Goal: Information Seeking & Learning: Learn about a topic

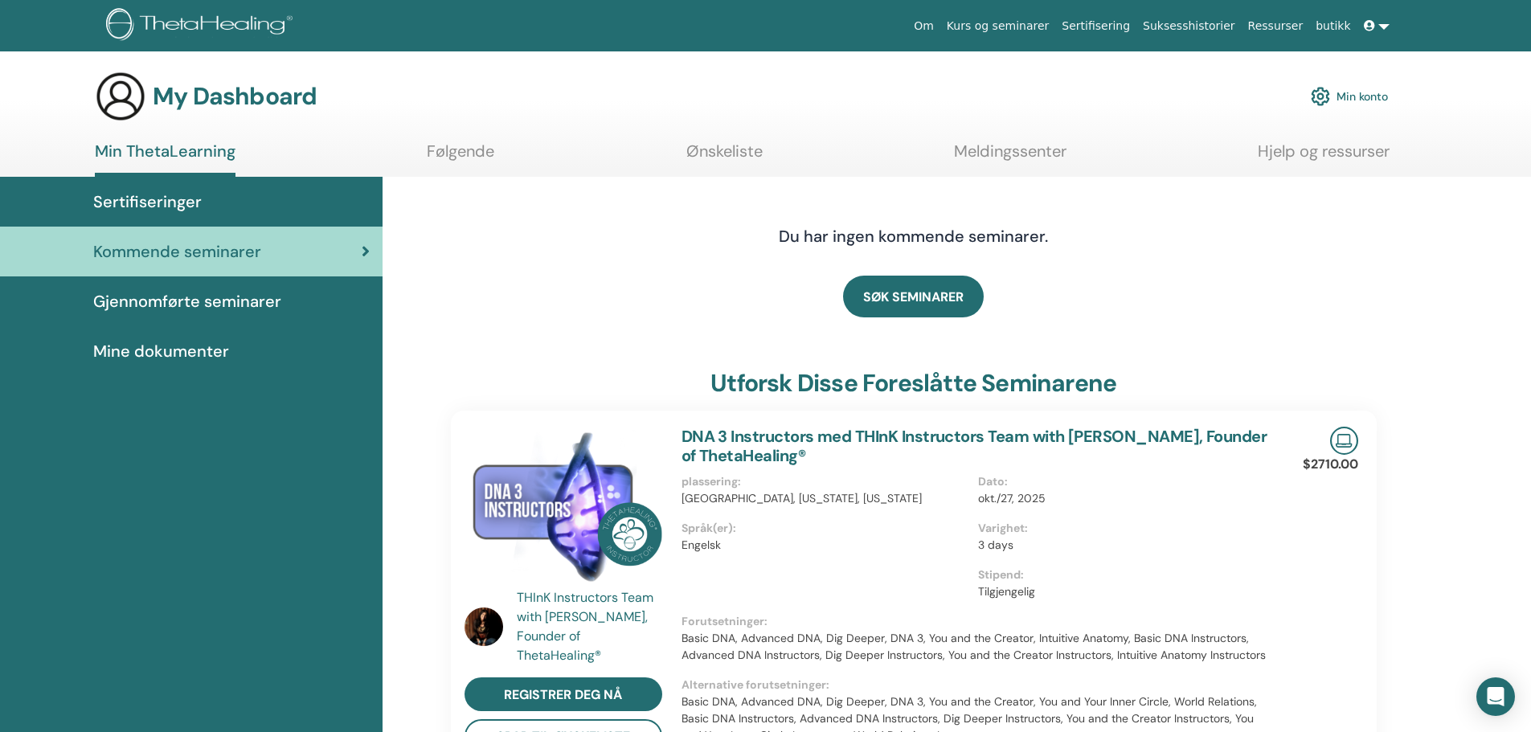
click at [227, 300] on span "Gjennomførte seminarer" at bounding box center [187, 301] width 188 height 24
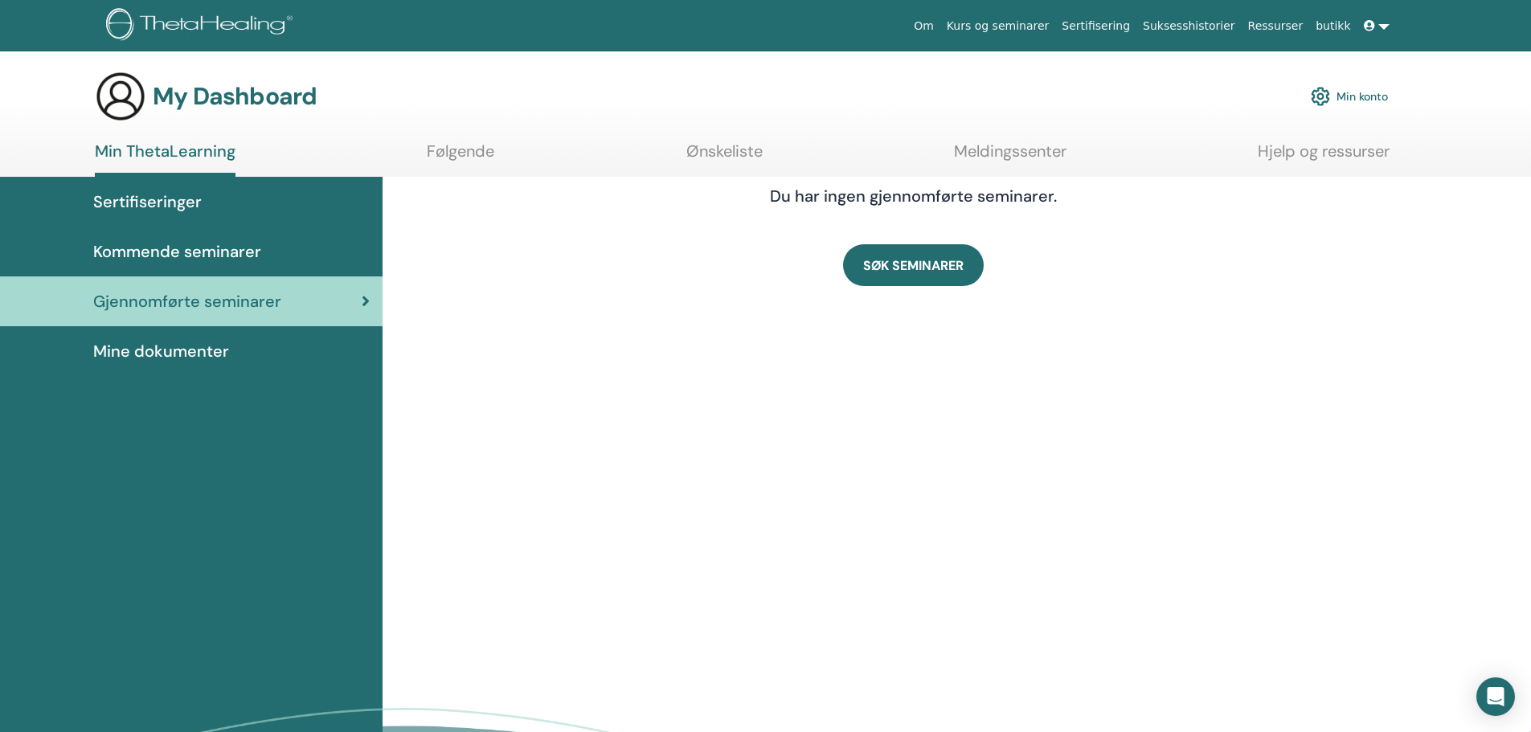
click at [258, 248] on span "Kommende seminarer" at bounding box center [177, 252] width 168 height 24
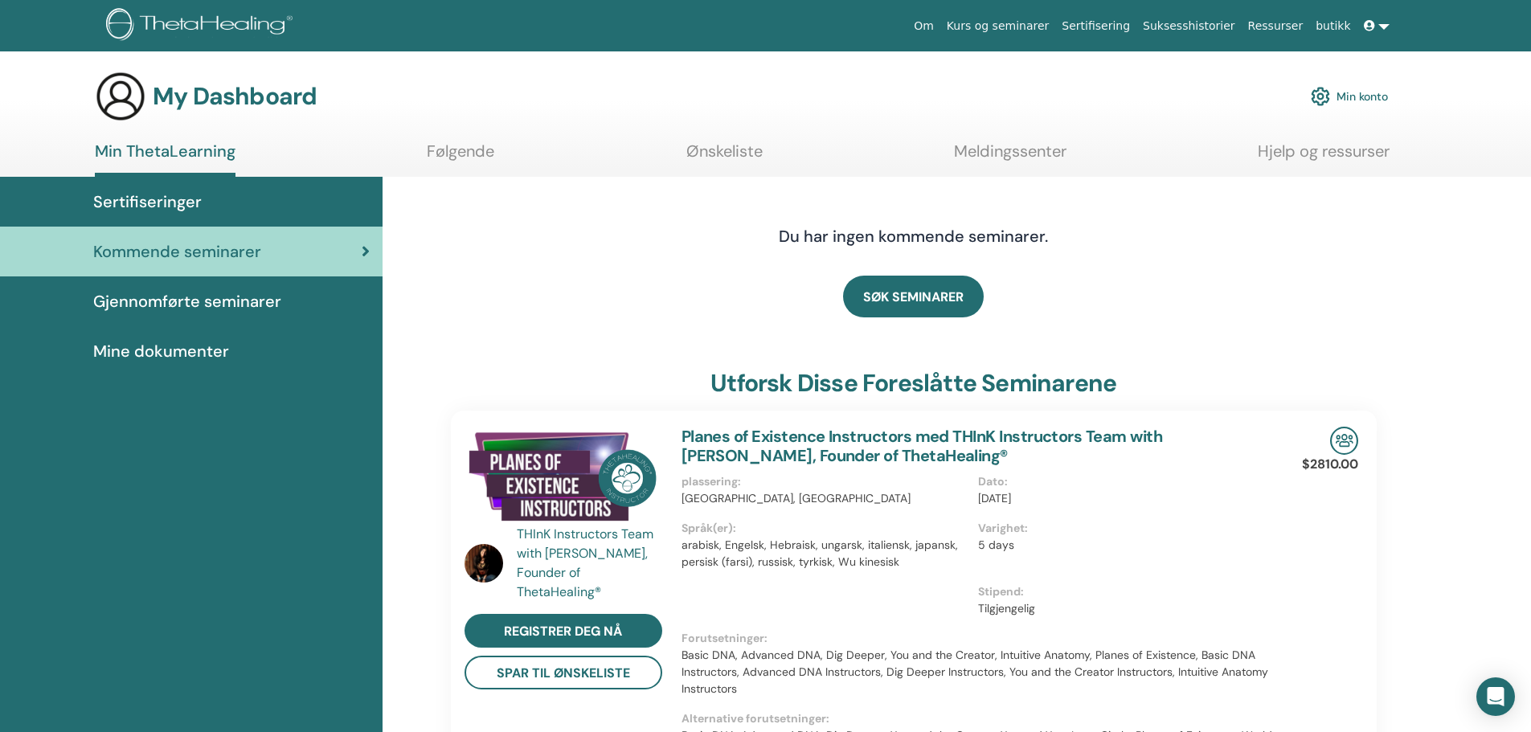
click at [189, 200] on span "Sertifiseringer" at bounding box center [147, 202] width 109 height 24
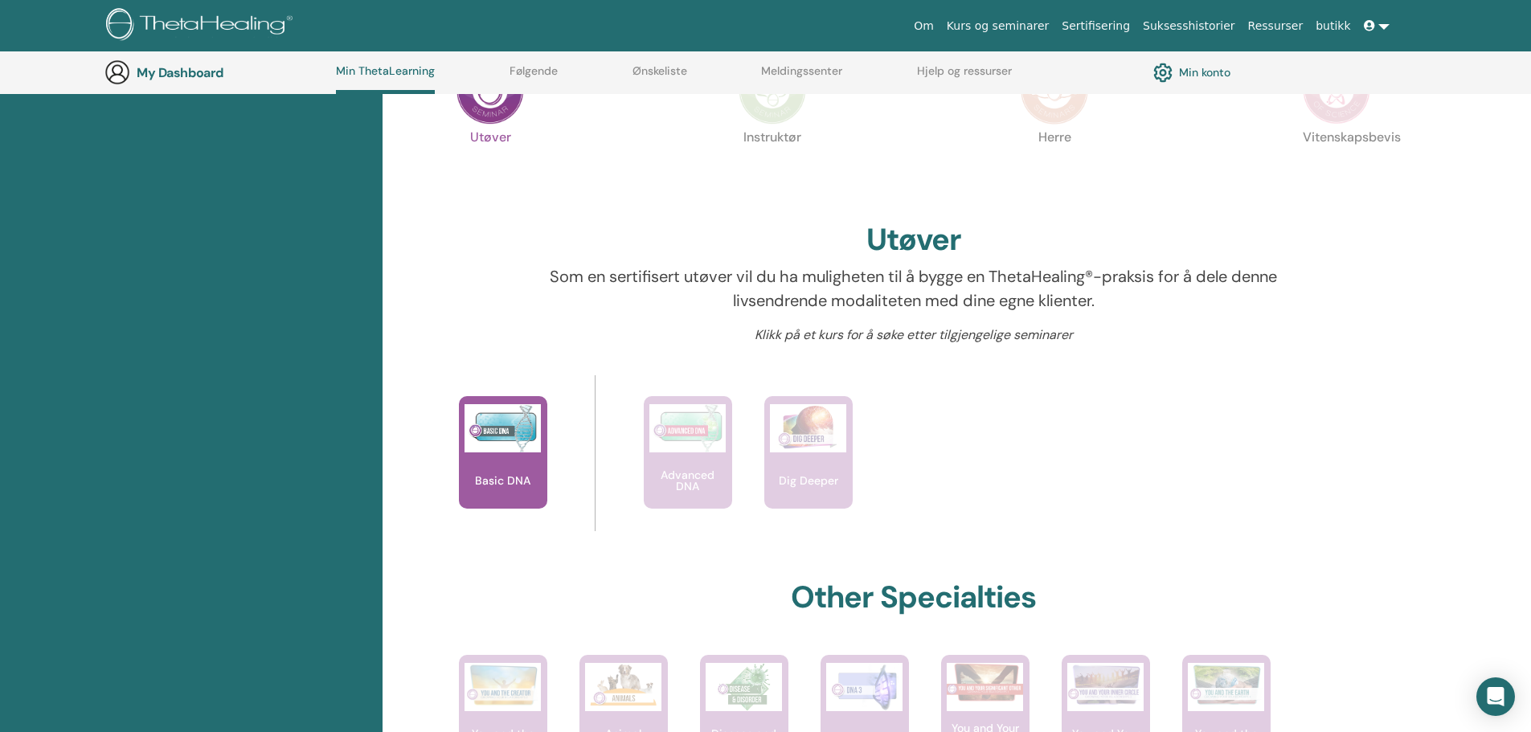
scroll to position [364, 0]
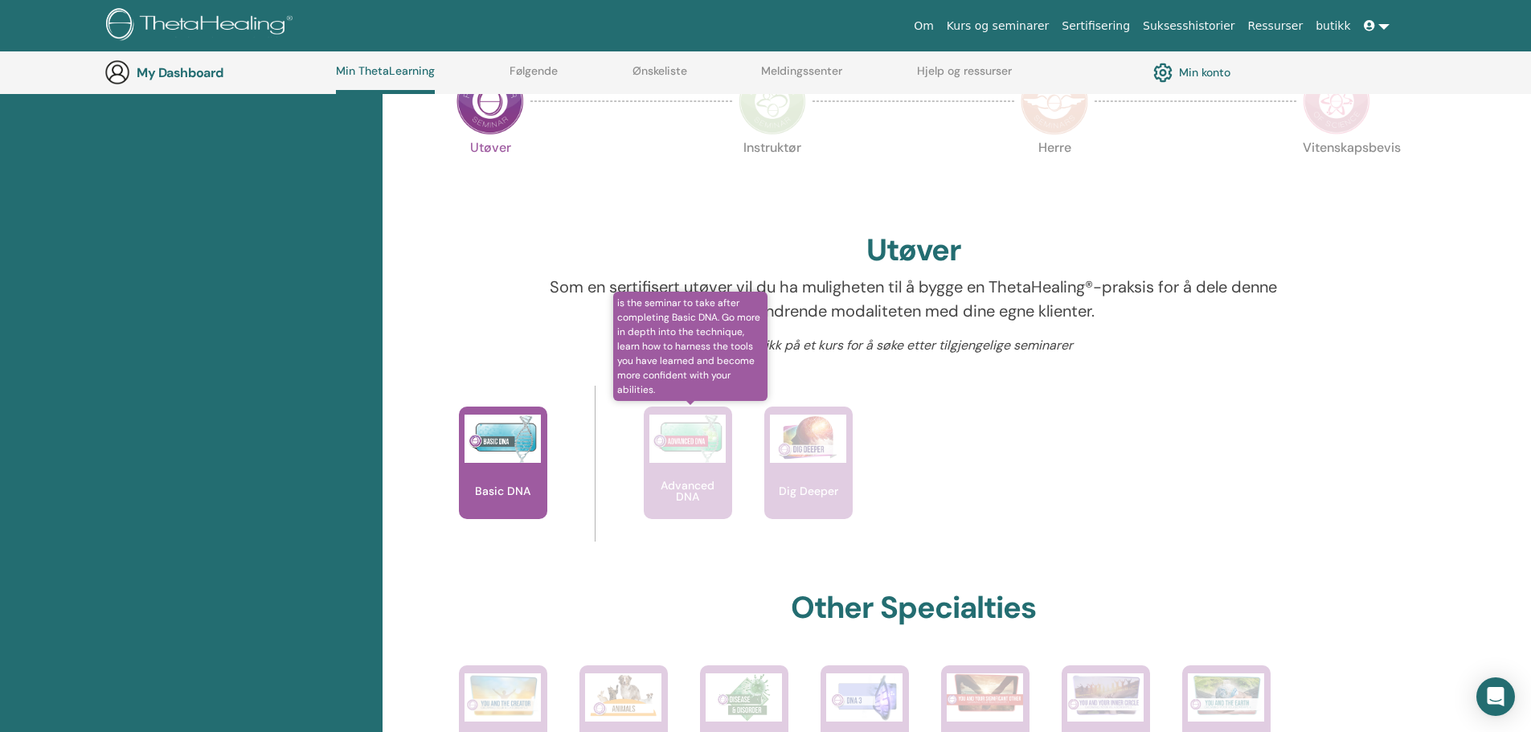
click at [684, 472] on div "Advanced DNA" at bounding box center [688, 463] width 88 height 113
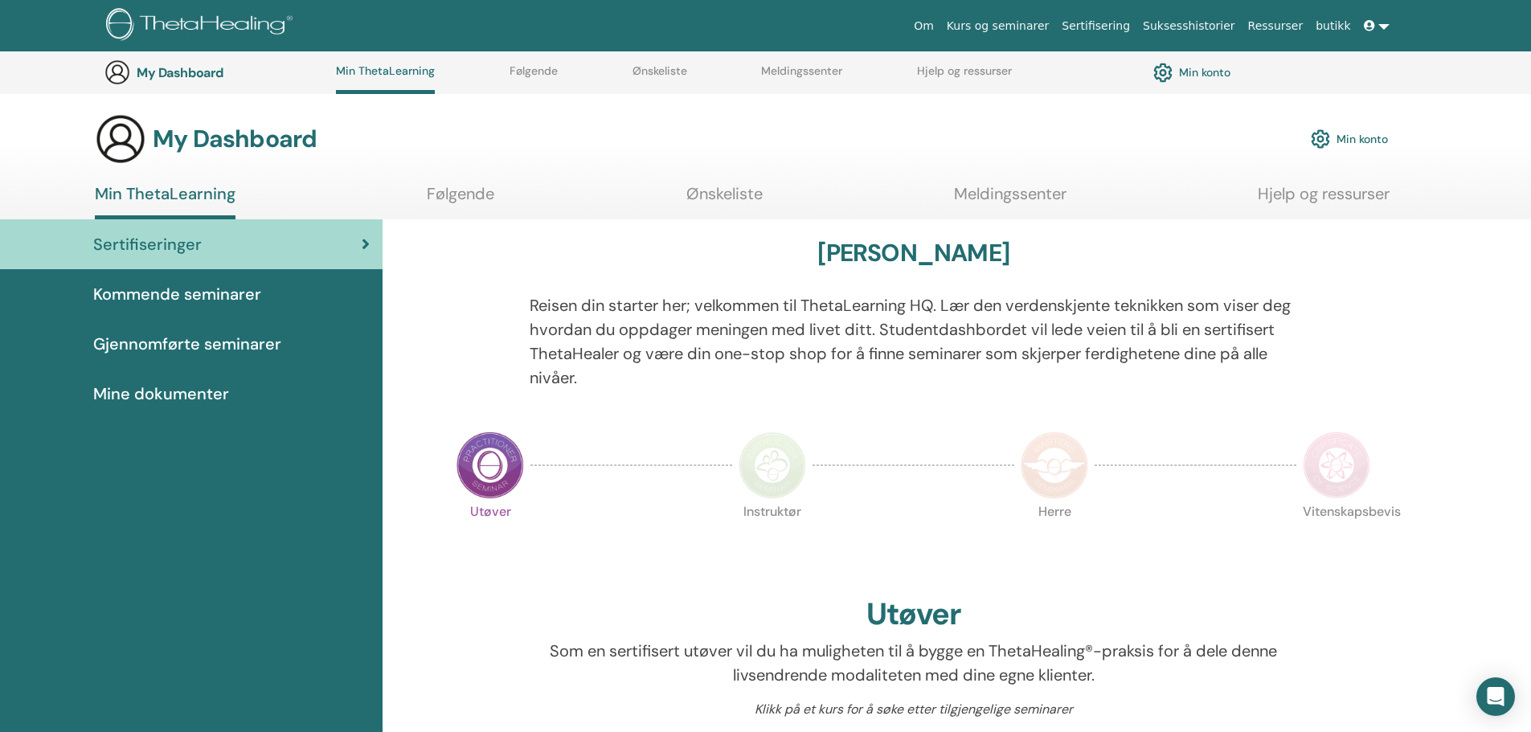
scroll to position [364, 0]
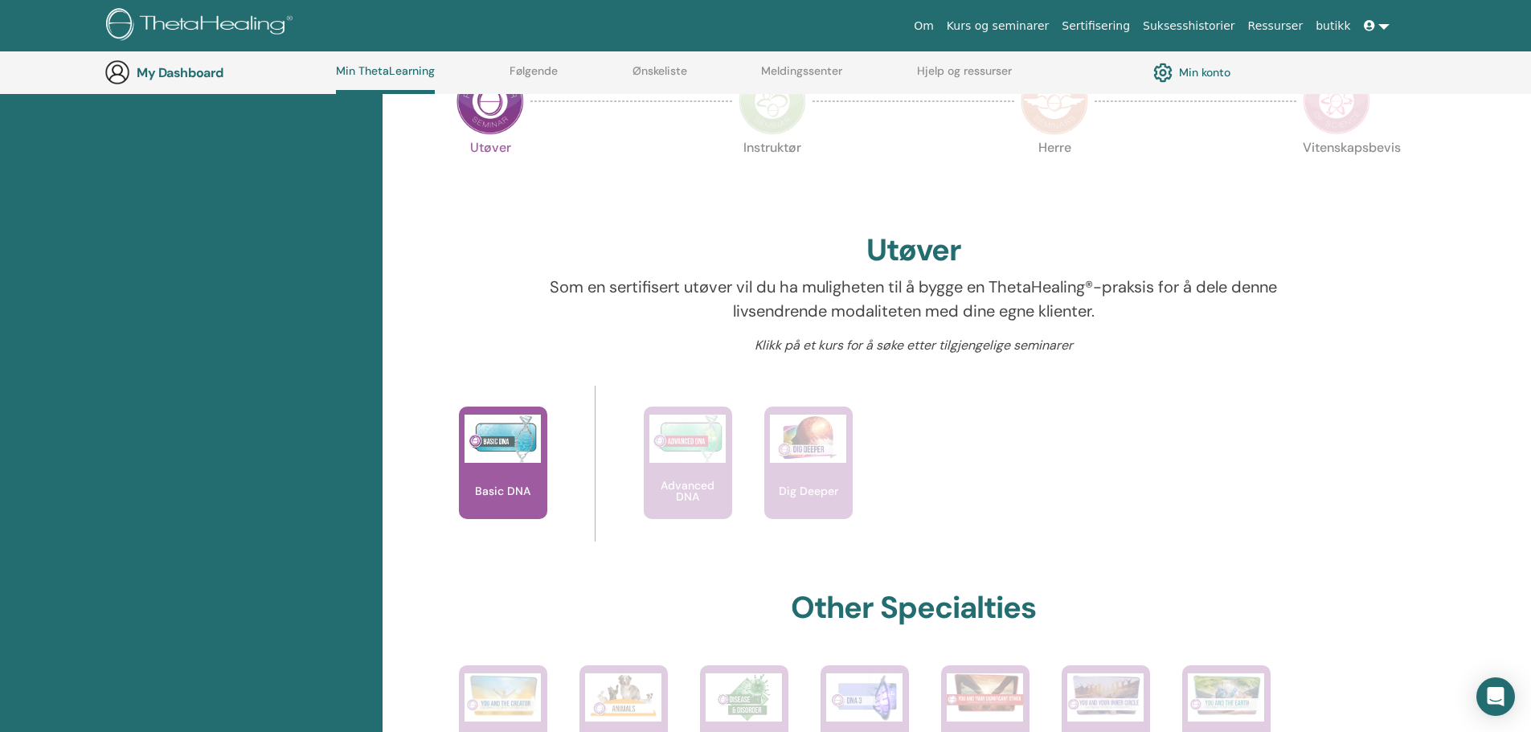
click at [523, 201] on p "Utøver" at bounding box center [491, 175] width 68 height 68
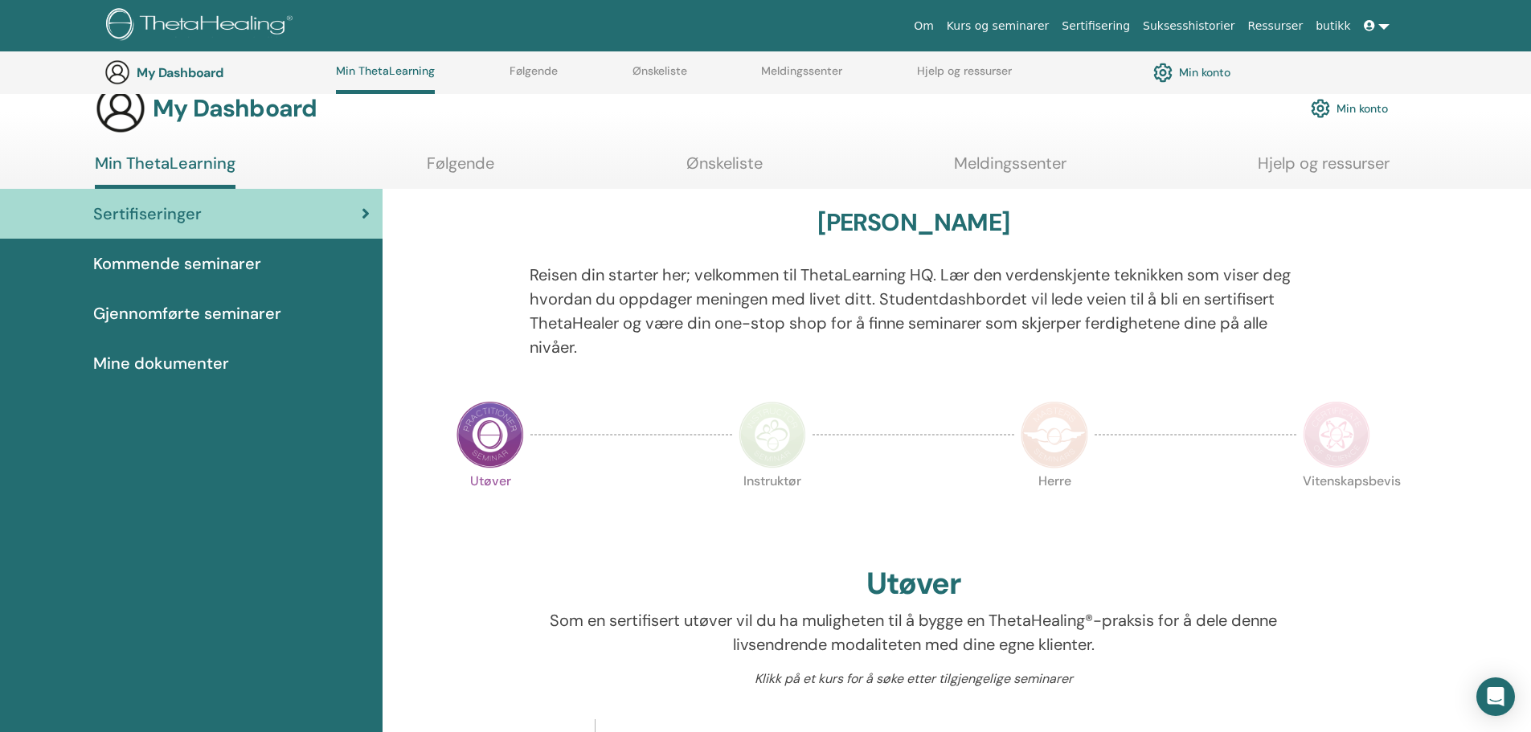
scroll to position [0, 0]
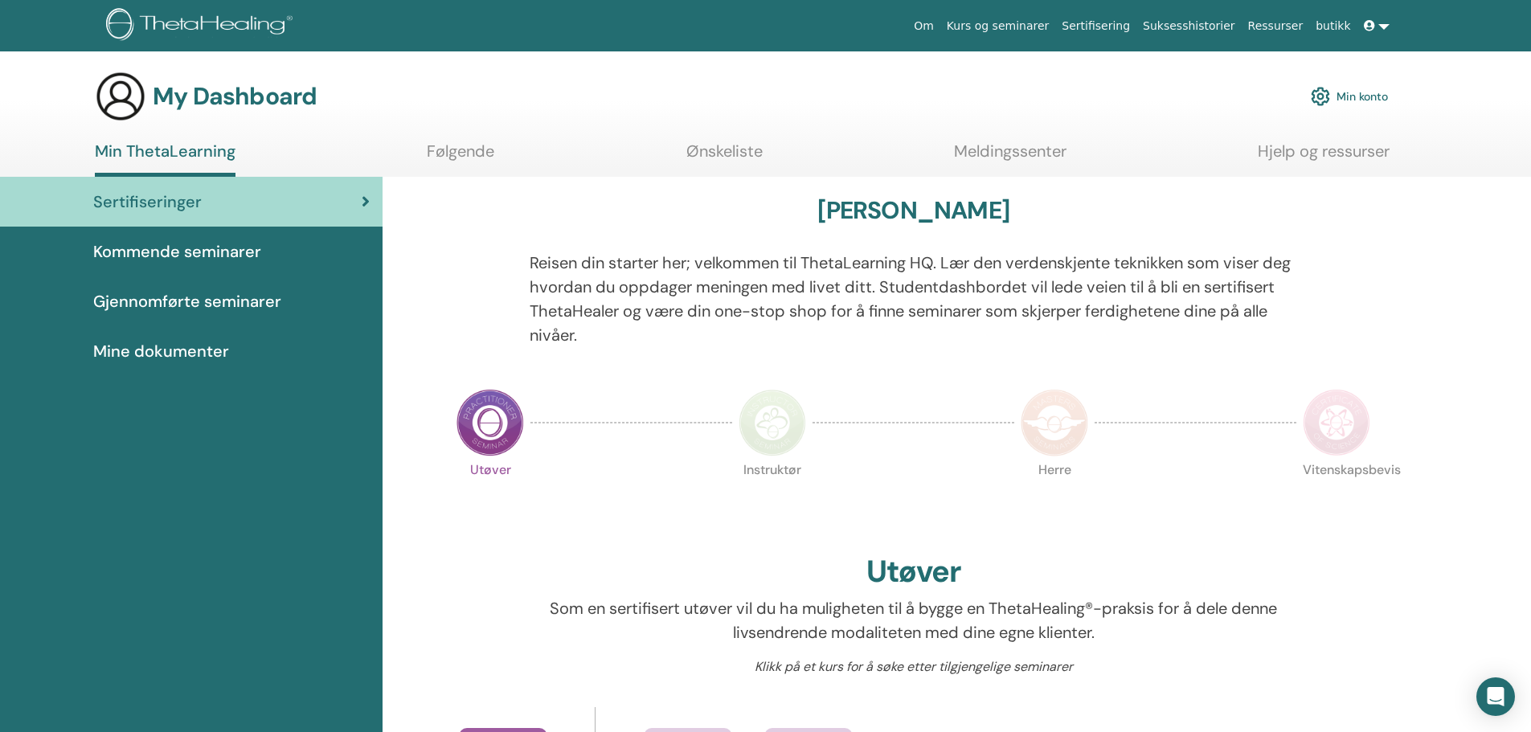
click at [220, 244] on span "Kommende seminarer" at bounding box center [177, 252] width 168 height 24
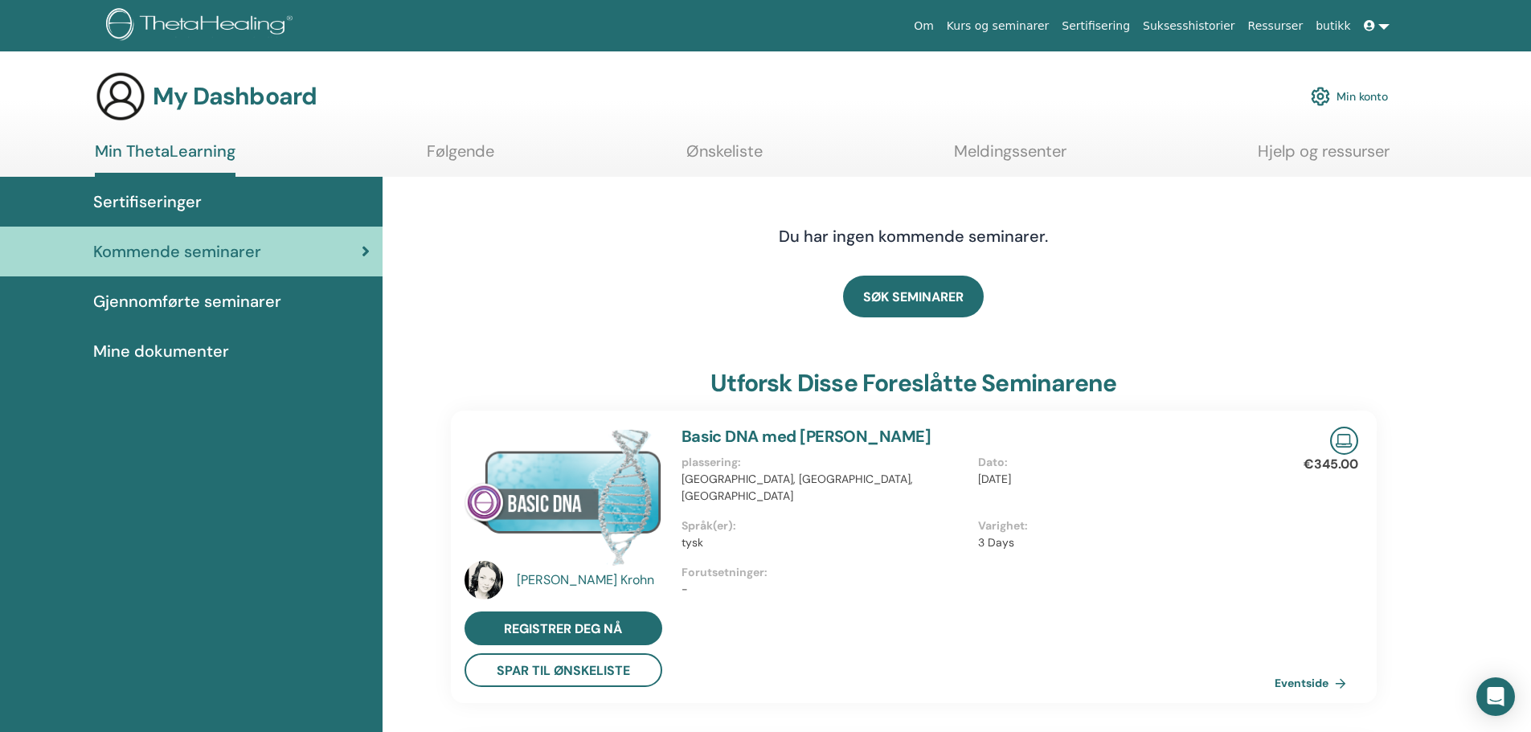
click at [649, 311] on div "SØK SEMINARER" at bounding box center [914, 296] width 926 height 80
click at [223, 240] on span "Kommende seminarer" at bounding box center [177, 252] width 168 height 24
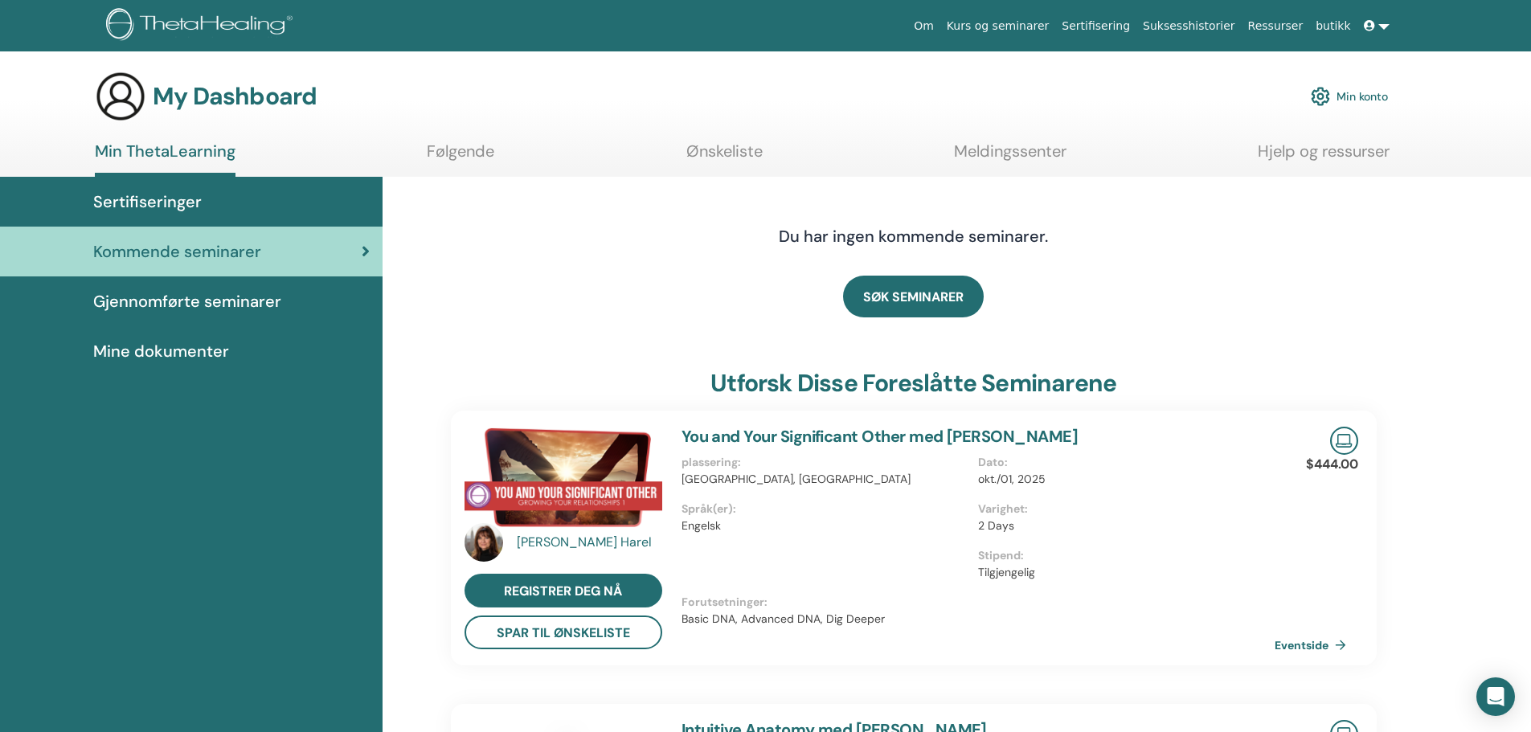
click at [579, 271] on div "Du har ingen kommende seminarer." at bounding box center [914, 236] width 926 height 80
click at [232, 302] on span "Gjennomførte seminarer" at bounding box center [187, 301] width 188 height 24
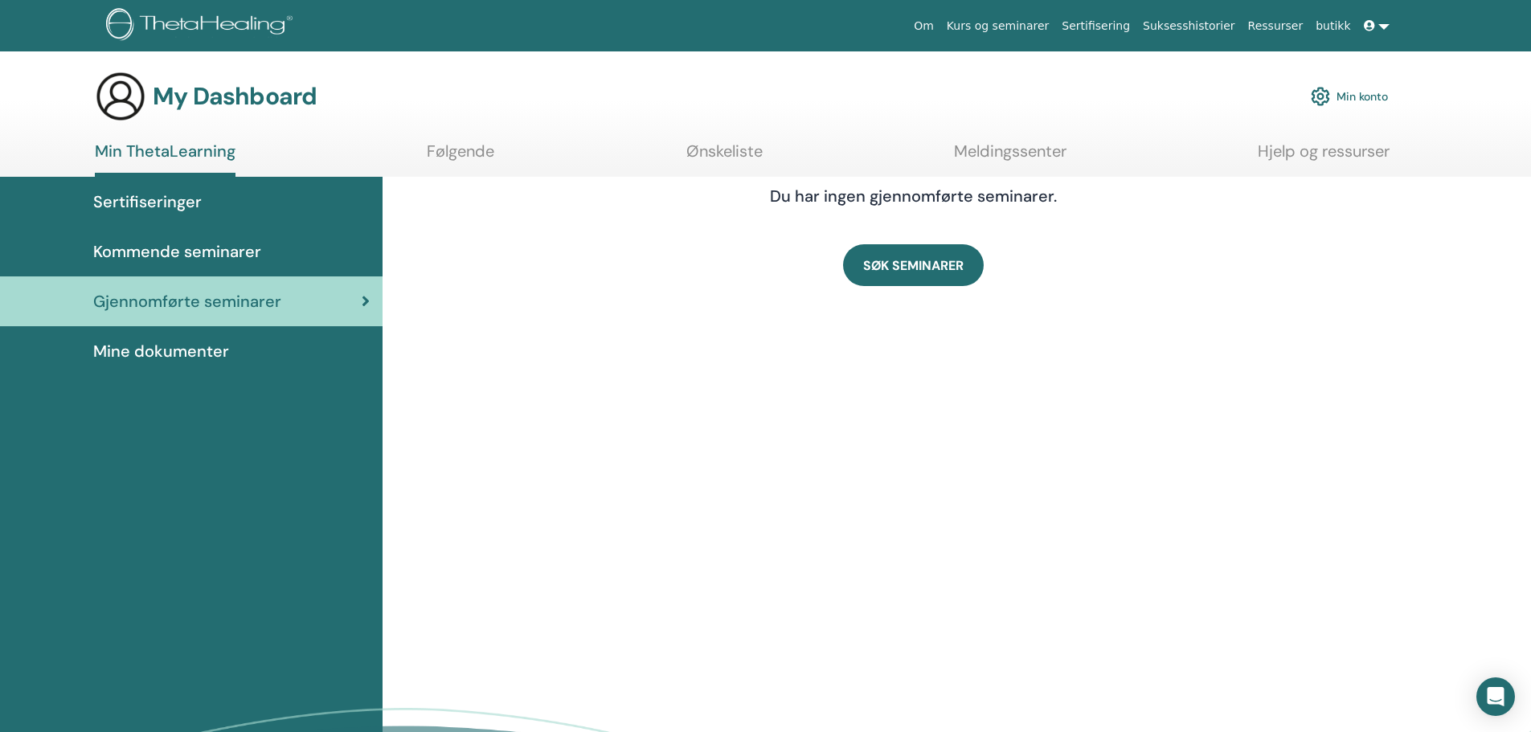
click at [191, 349] on span "Mine dokumenter" at bounding box center [161, 351] width 136 height 24
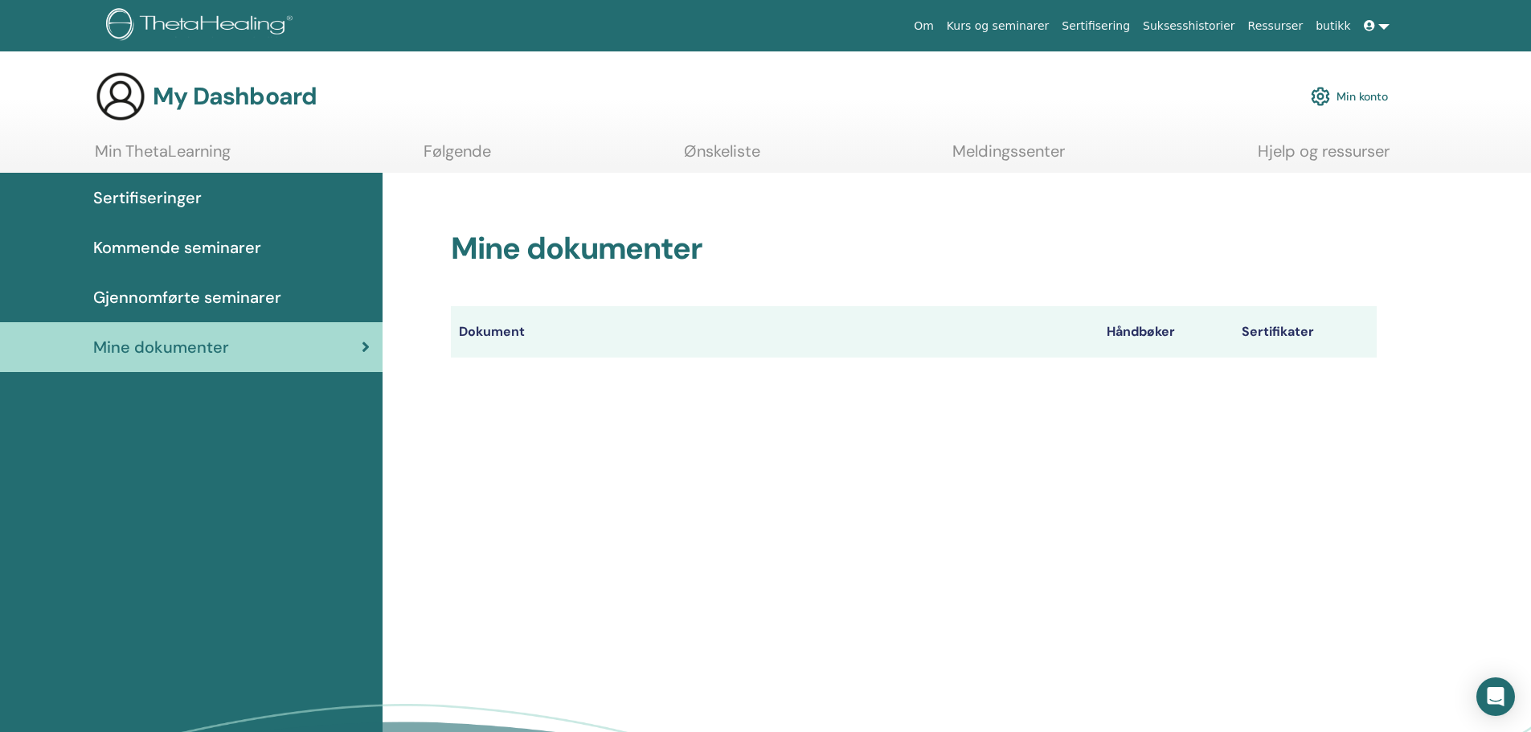
click at [178, 199] on span "Sertifiseringer" at bounding box center [147, 198] width 109 height 24
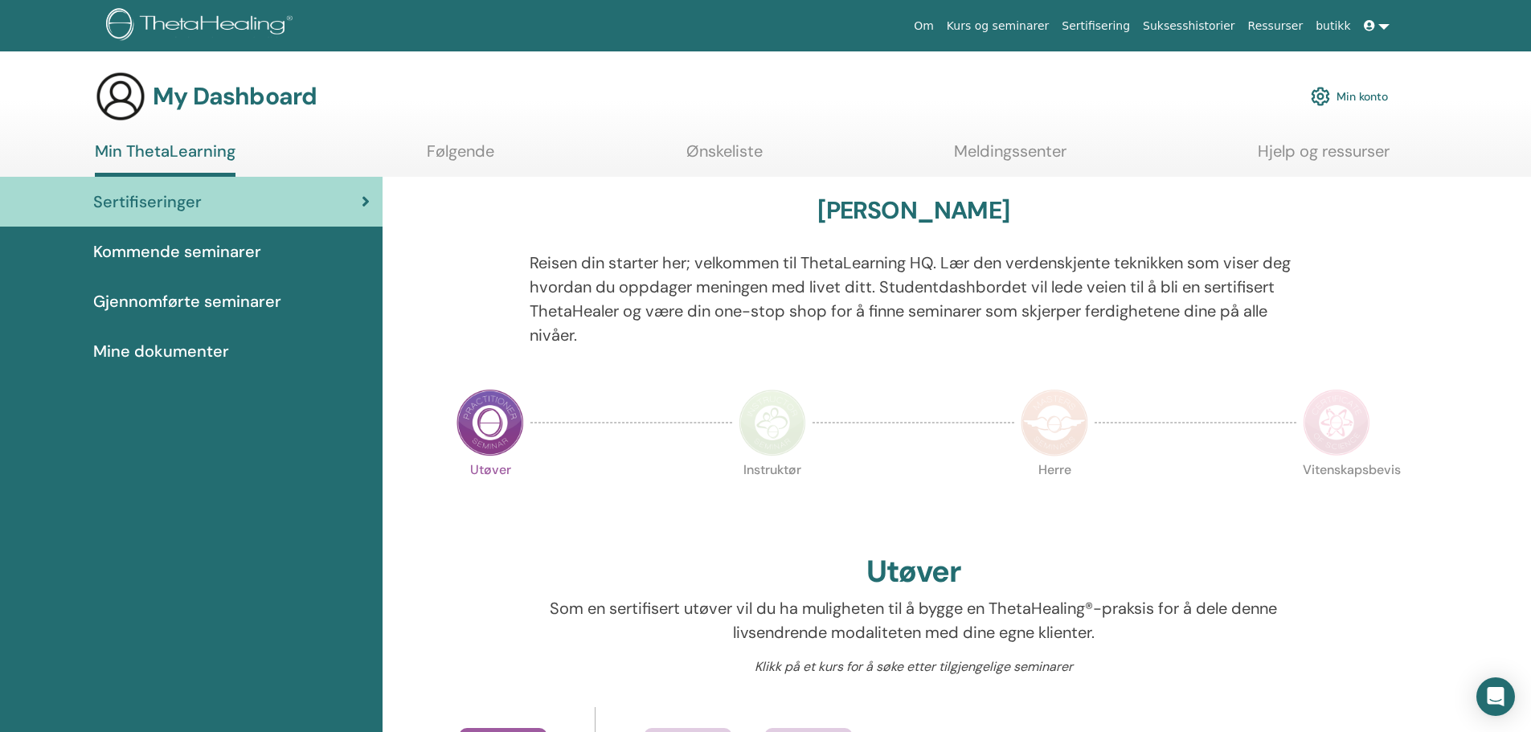
click at [658, 342] on p "Reisen din starter her; velkommen til ThetaLearning HQ. Lær den verdenskjente t…" at bounding box center [914, 299] width 768 height 96
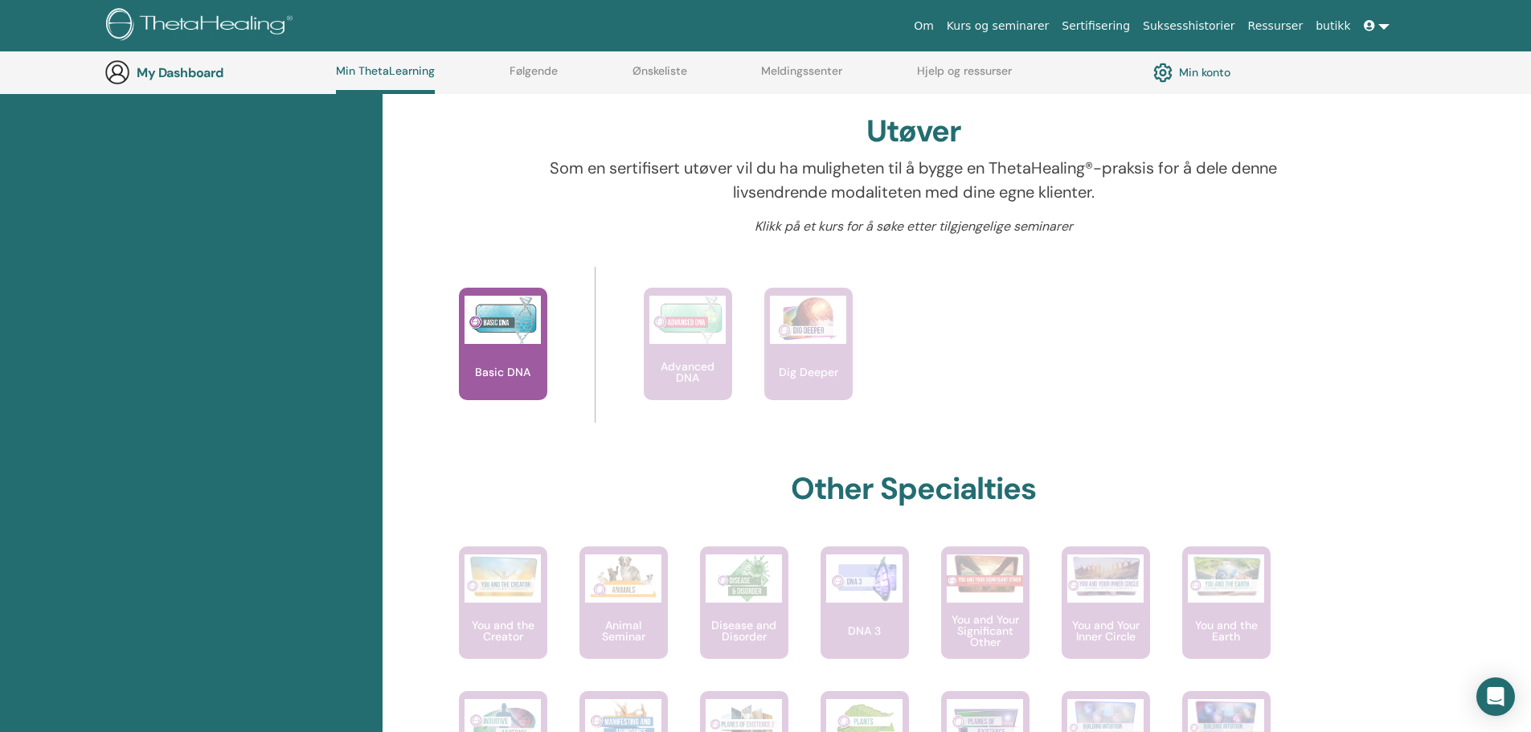
scroll to position [493, 0]
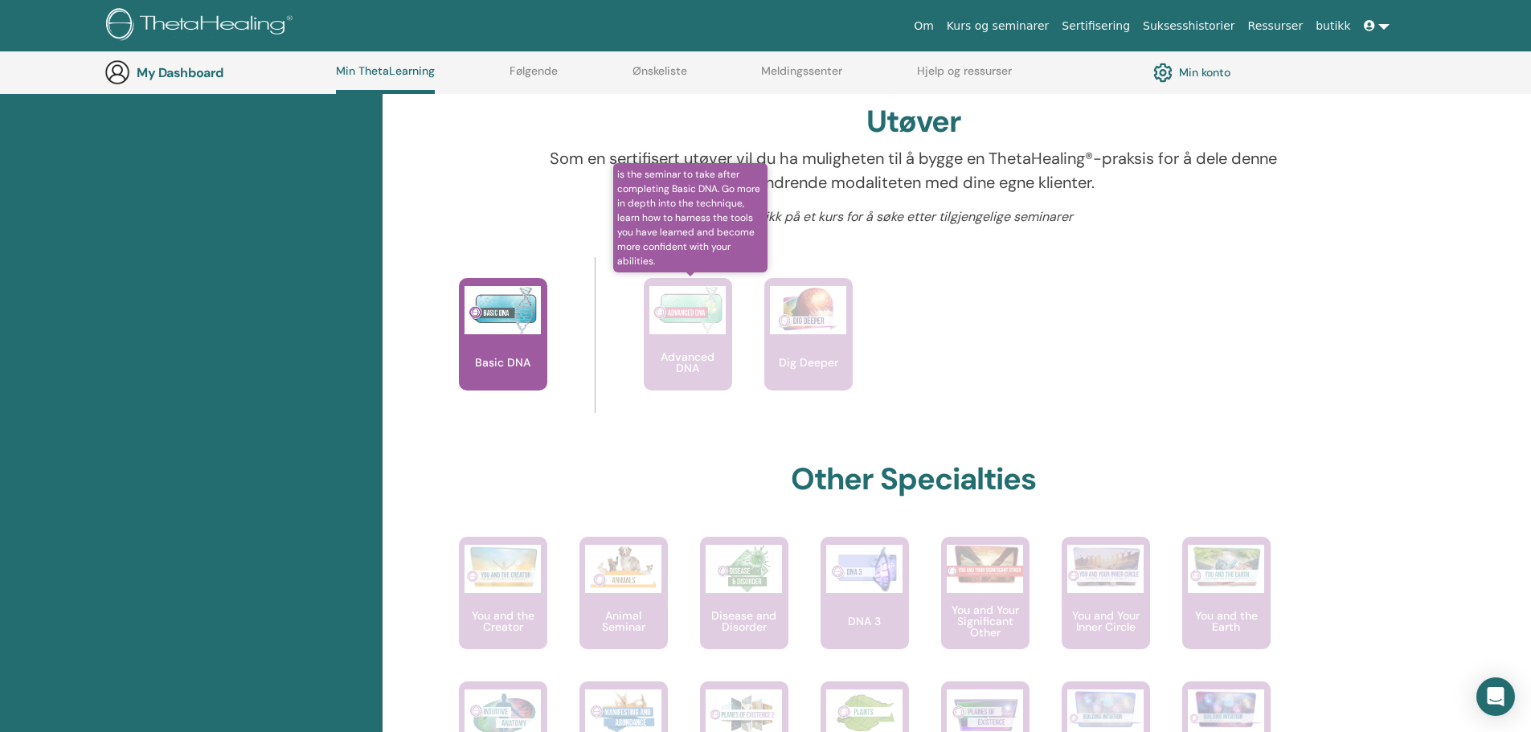
click at [703, 343] on div "Advanced DNA" at bounding box center [688, 334] width 88 height 113
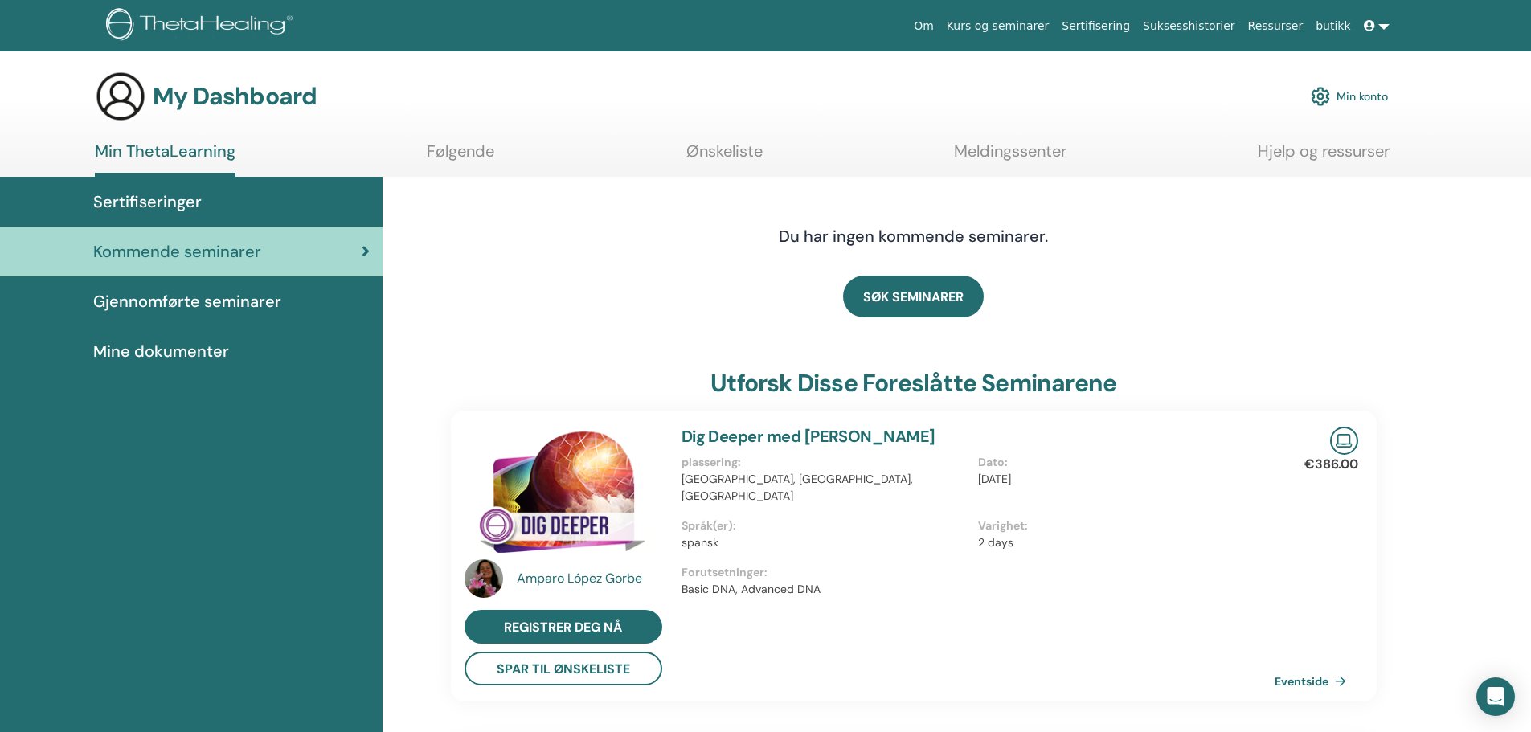
click at [372, 293] on link "Gjennomførte seminarer" at bounding box center [191, 302] width 383 height 50
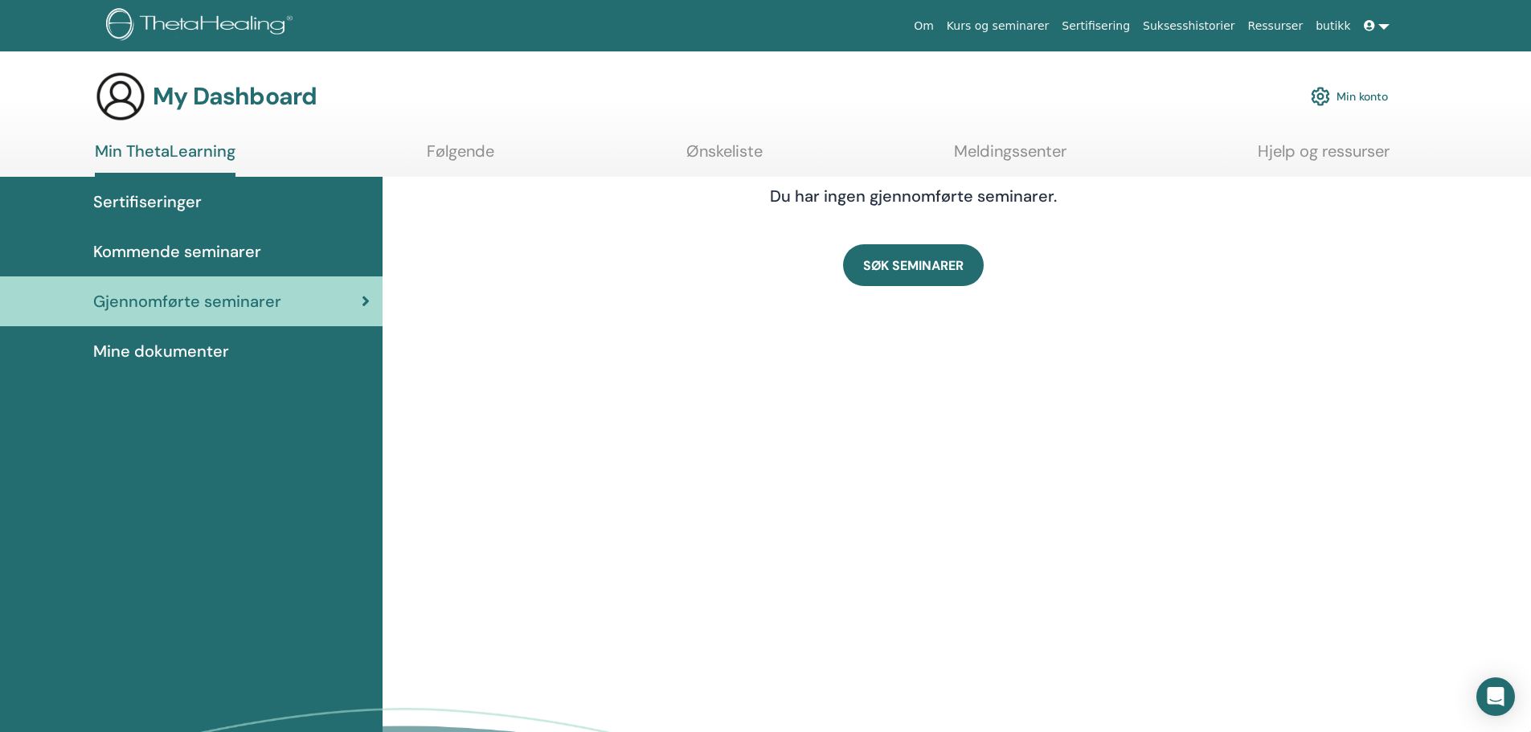
click at [293, 301] on div "Gjennomførte seminarer" at bounding box center [191, 301] width 357 height 24
click at [916, 262] on span "SØK SEMINARER" at bounding box center [913, 265] width 100 height 17
